Goal: Information Seeking & Learning: Learn about a topic

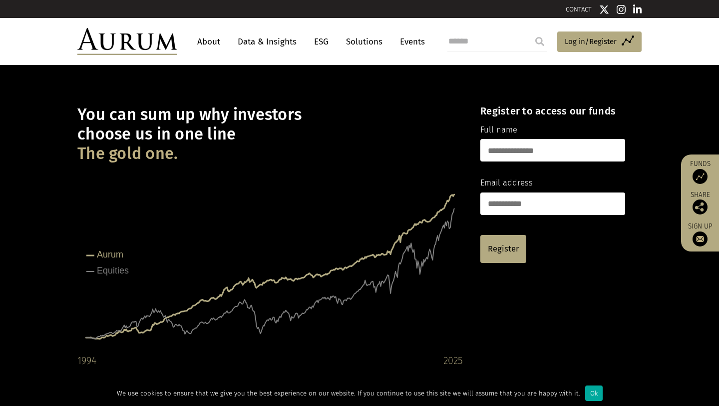
click at [264, 45] on link "Data & Insights" at bounding box center [267, 41] width 69 height 18
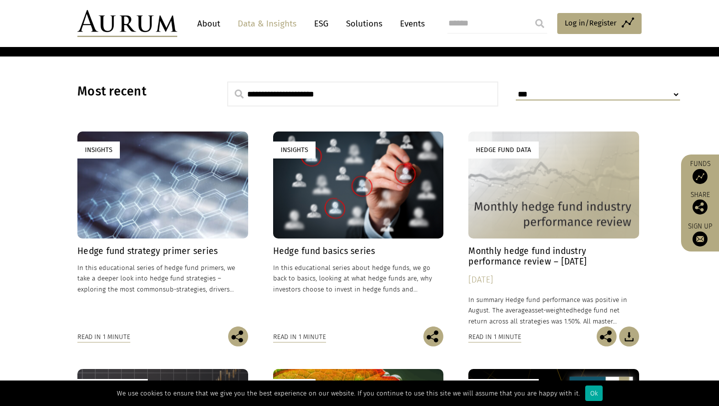
scroll to position [234, 0]
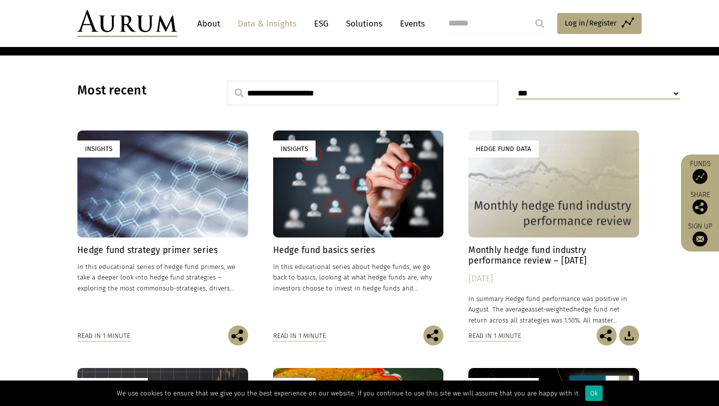
click at [299, 190] on div "Insights" at bounding box center [358, 183] width 171 height 106
click at [176, 167] on div "Insights" at bounding box center [162, 183] width 171 height 106
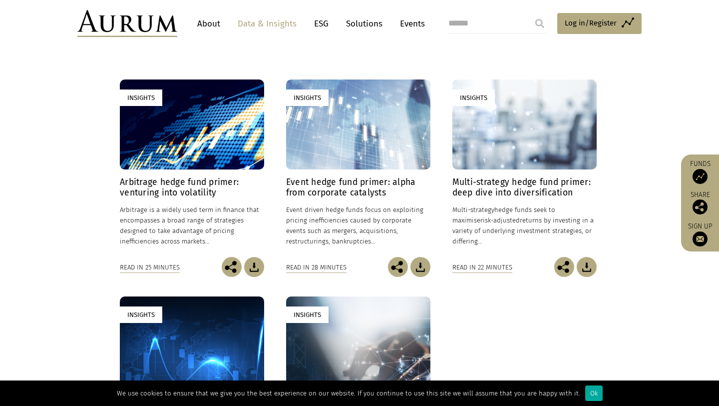
scroll to position [244, 0]
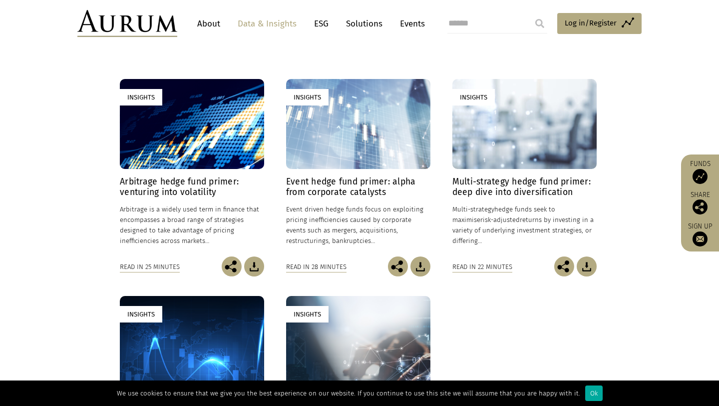
click at [225, 138] on div "Insights" at bounding box center [192, 124] width 144 height 90
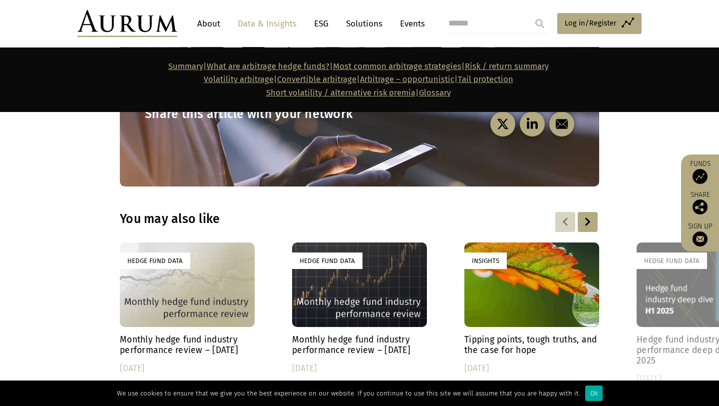
scroll to position [7081, 0]
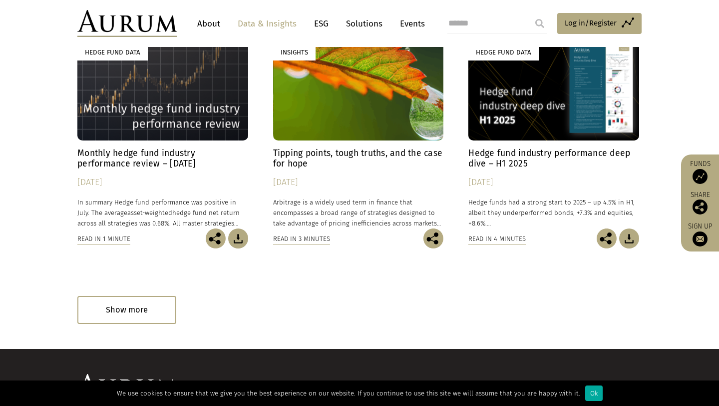
scroll to position [569, 0]
